Goal: Navigation & Orientation: Find specific page/section

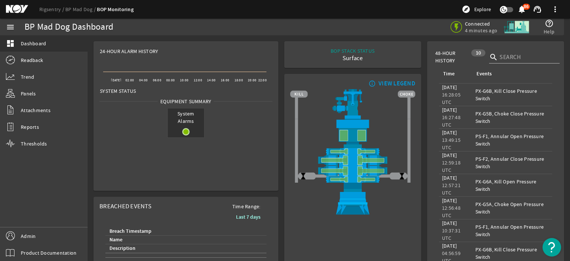
click at [16, 8] on mat-icon at bounding box center [22, 9] width 33 height 9
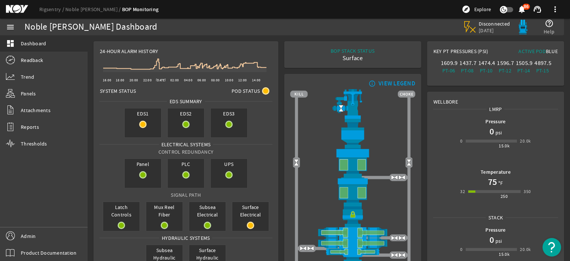
click at [19, 4] on div "Rigsentry Noble Stanley Lafosse BOP Monitoring explore Explore notifications 86…" at bounding box center [285, 9] width 570 height 19
click at [18, 9] on mat-icon at bounding box center [22, 9] width 33 height 9
